Goal: Check status: Check status

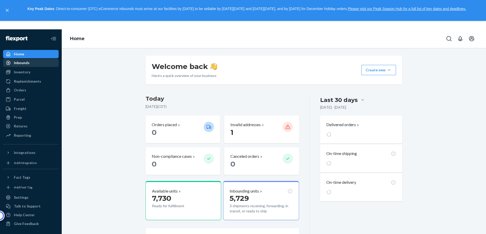
click at [54, 60] on div "Inbounds" at bounding box center [31, 62] width 55 height 7
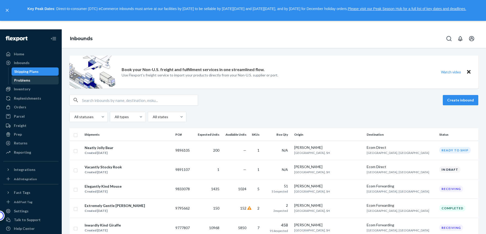
click at [41, 84] on div "Problems" at bounding box center [35, 80] width 46 height 7
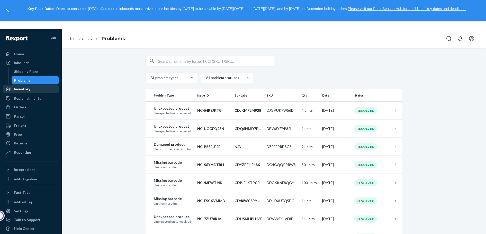
click at [39, 87] on div "Inventory" at bounding box center [31, 88] width 55 height 7
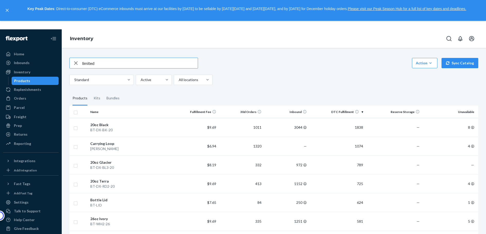
scroll to position [53, 0]
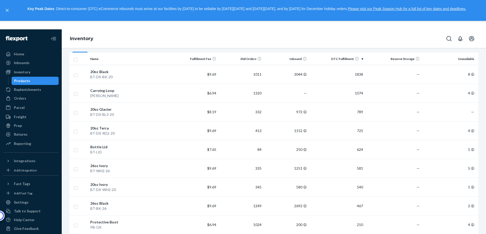
type input "limited"
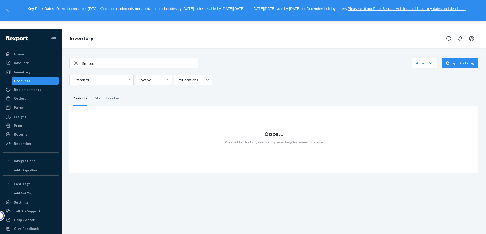
click at [113, 64] on input "limited" at bounding box center [140, 63] width 116 height 10
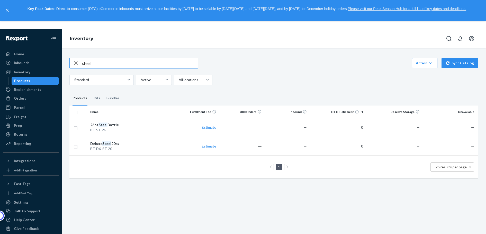
click at [121, 62] on input "steel" at bounding box center [140, 63] width 116 height 10
paste input "BT-DX-ST-20"
type input "BT-DX-ST-20"
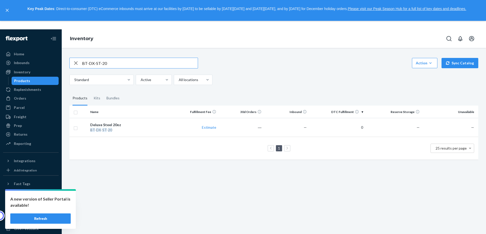
click at [107, 65] on input "BT-DX-ST-20" at bounding box center [140, 63] width 116 height 10
click at [125, 132] on div "BT - DX - ST - 20" at bounding box center [130, 129] width 81 height 5
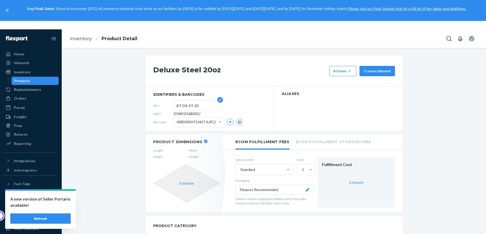
click at [188, 107] on input "BT-DX-ST-20" at bounding box center [197, 106] width 40 height 10
